Goal: Check status

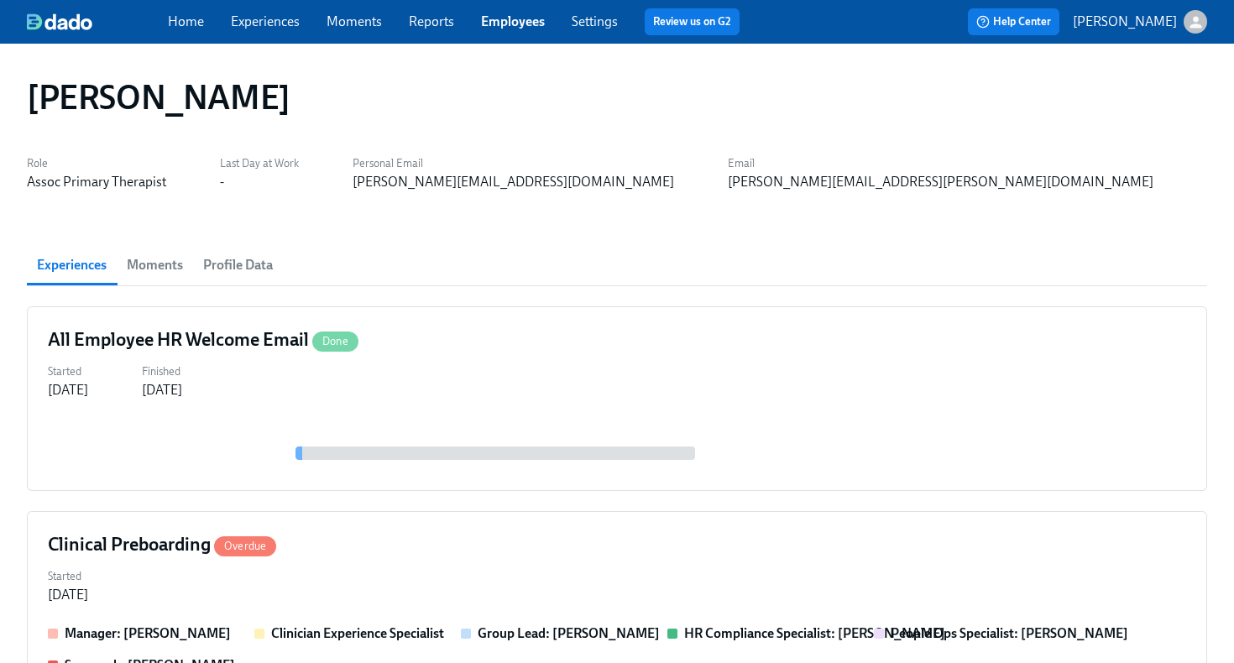
click at [514, 19] on link "Employees" at bounding box center [513, 21] width 64 height 16
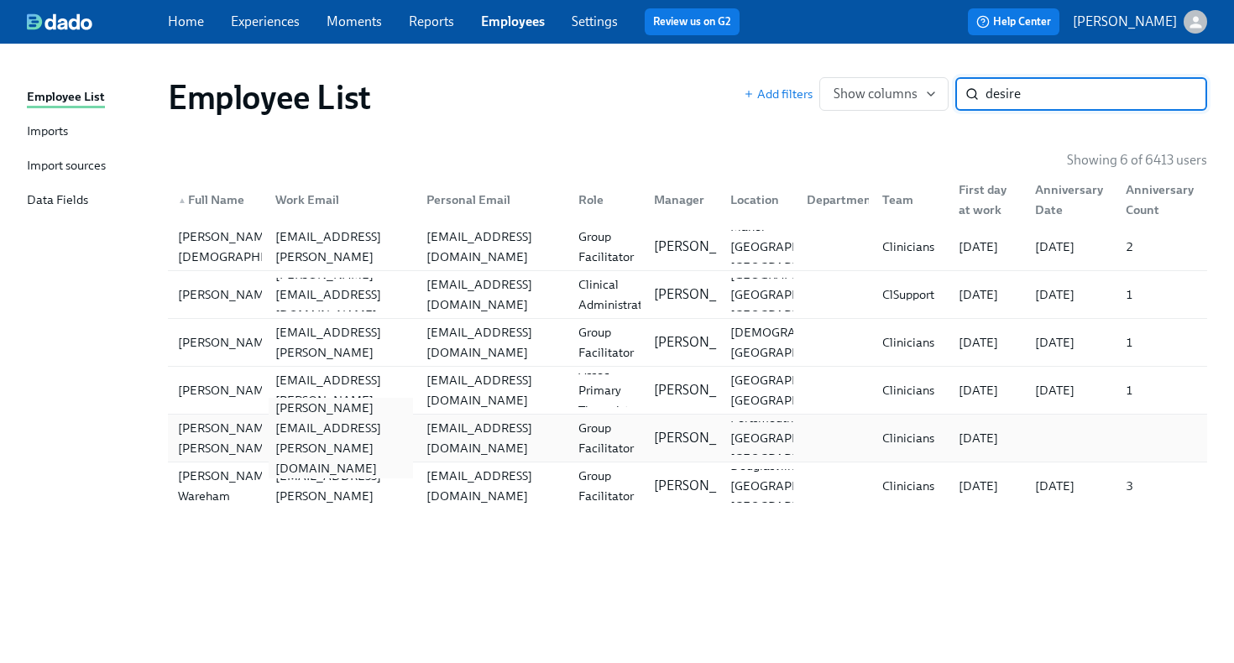
type input "desire"
click at [410, 439] on div "desiree.swain@charliehealth.com" at bounding box center [341, 438] width 145 height 81
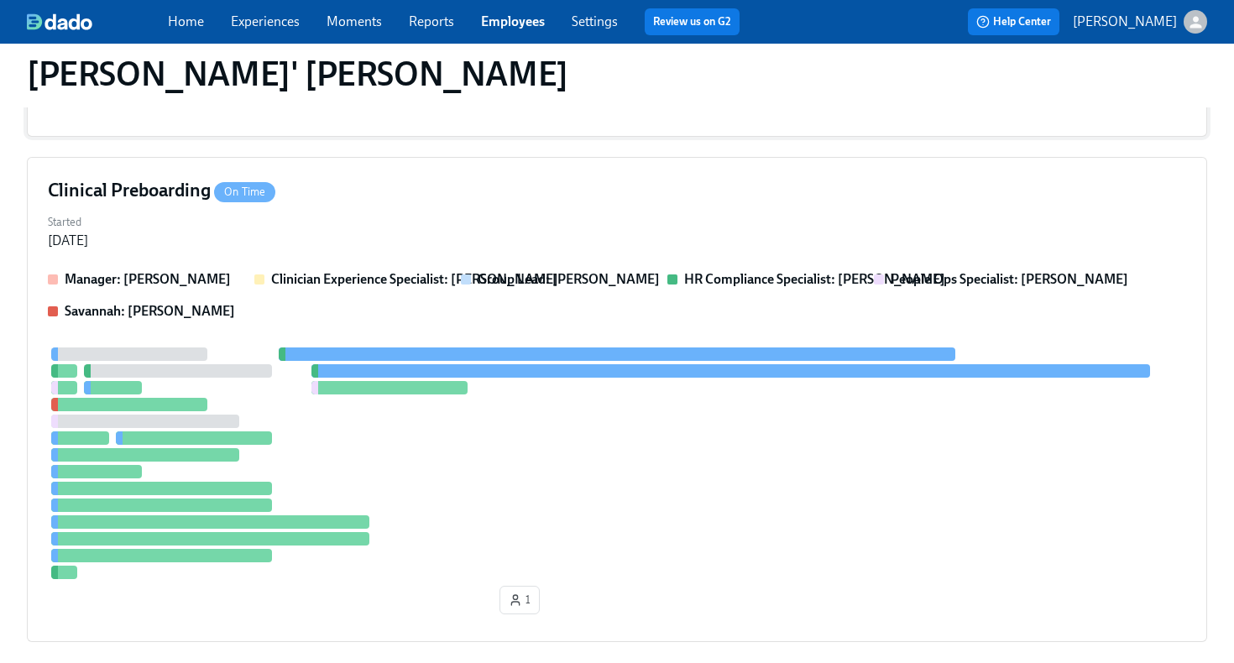
scroll to position [448, 0]
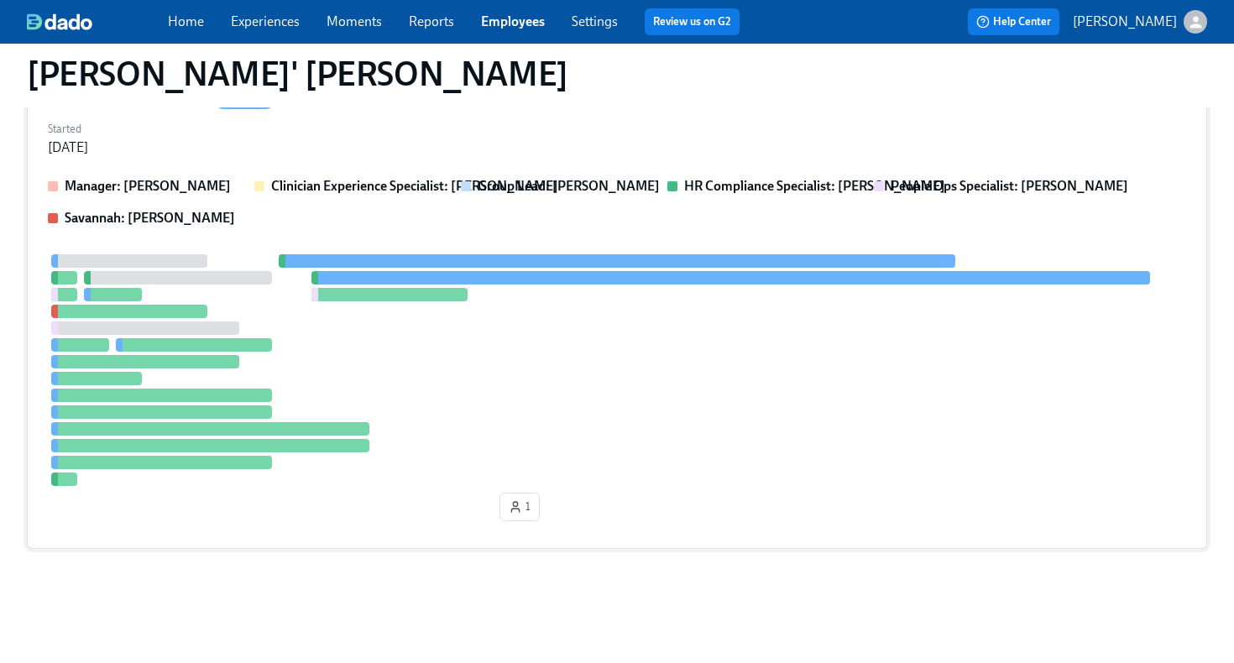
click at [511, 406] on div at bounding box center [617, 370] width 1139 height 232
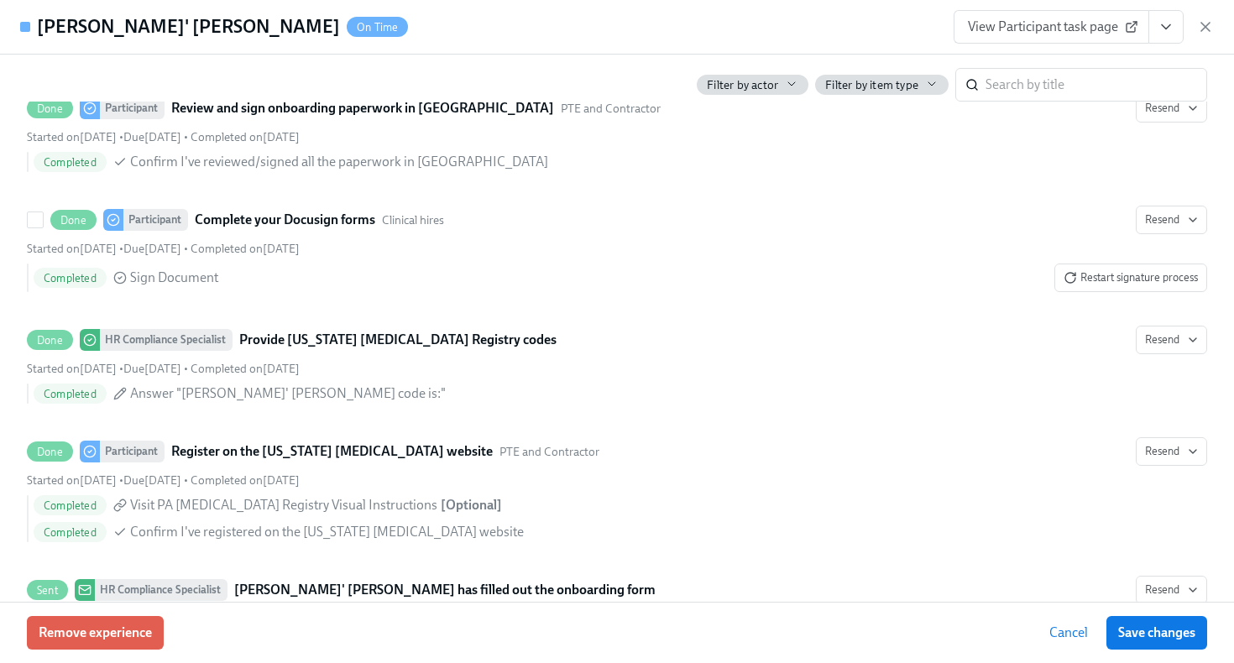
scroll to position [2824, 0]
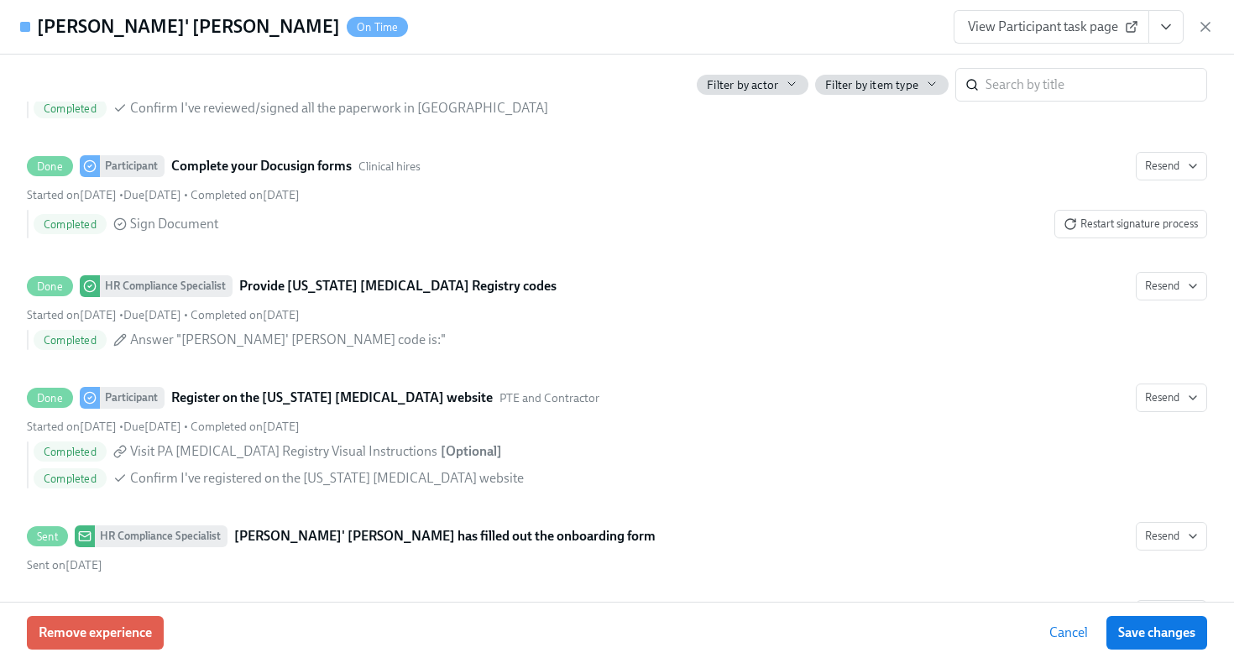
click at [1082, 23] on span "View Participant task page" at bounding box center [1051, 26] width 167 height 17
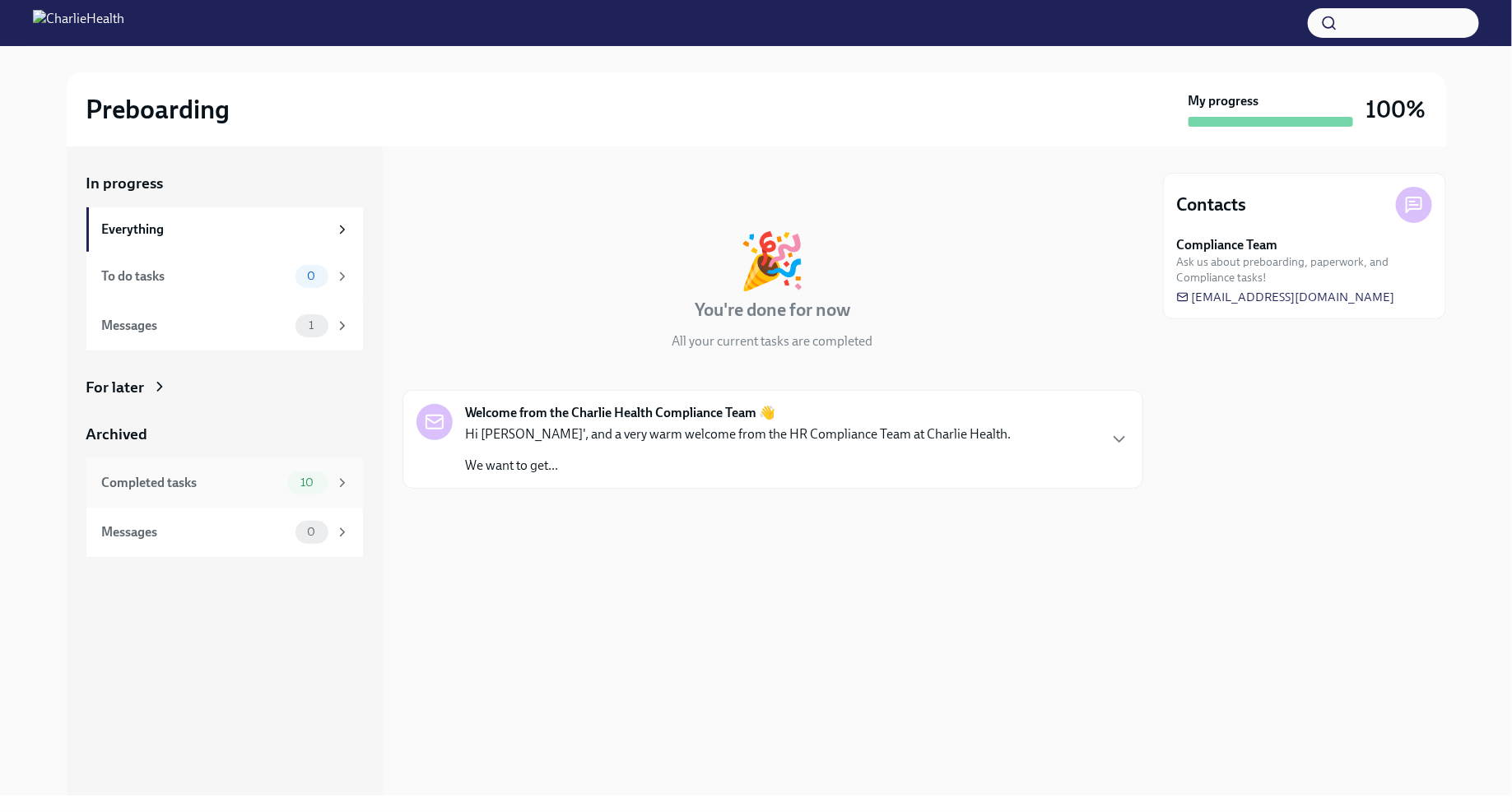
click at [223, 480] on div "Completed tasks" at bounding box center [191, 483] width 178 height 18
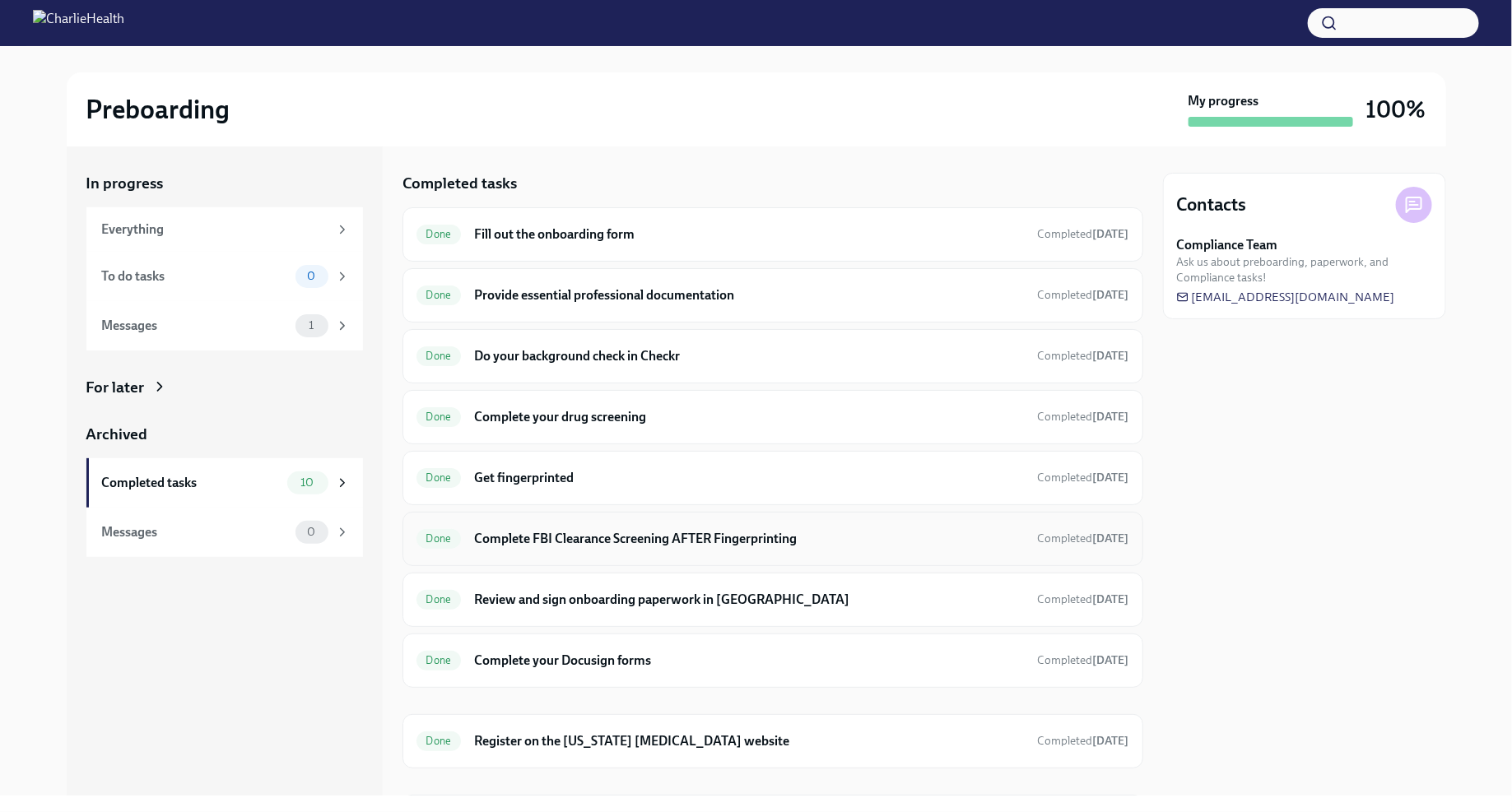
scroll to position [99, 0]
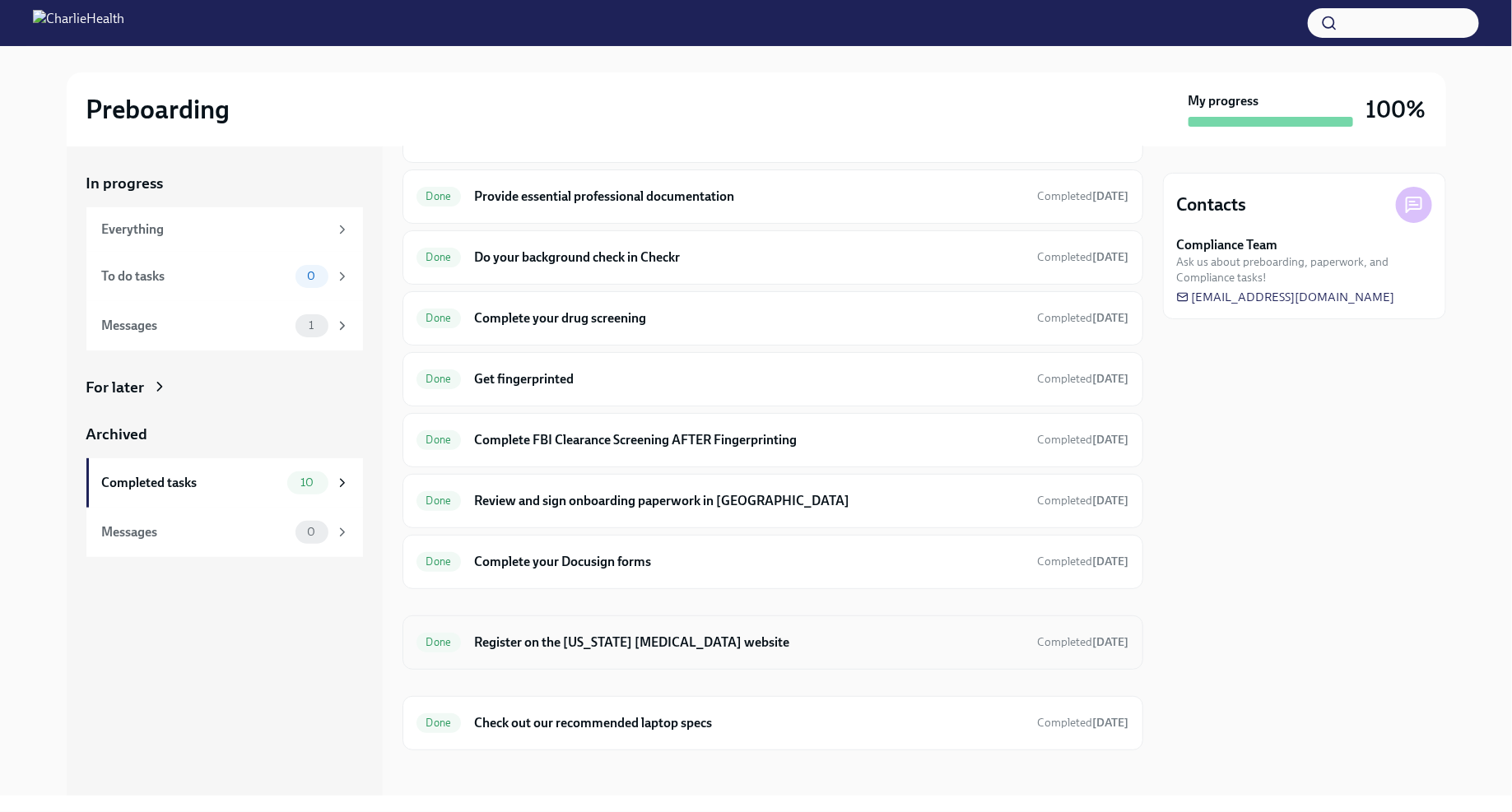
click at [734, 640] on h6 "Register on the [US_STATE] [MEDICAL_DATA] website" at bounding box center [749, 643] width 550 height 18
